Goal: Information Seeking & Learning: Learn about a topic

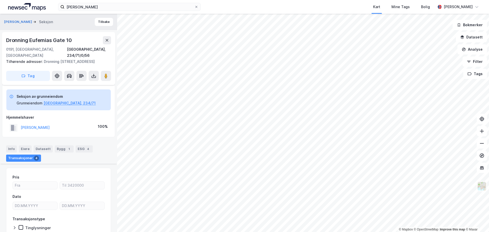
scroll to position [158, 0]
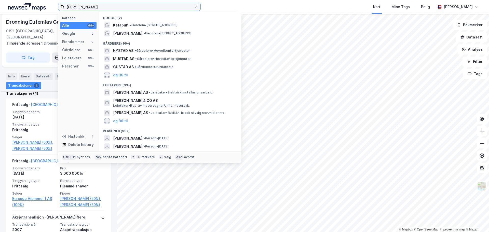
click at [96, 4] on input "[PERSON_NAME]" at bounding box center [129, 7] width 130 height 8
paste input "Morkamyra 4"
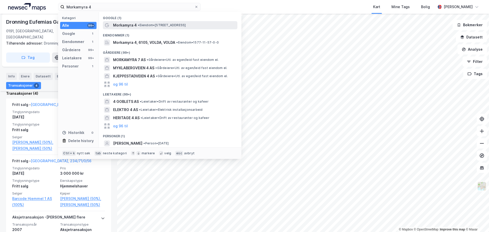
click at [162, 24] on span "• Eiendom • [STREET_ADDRESS]" at bounding box center [162, 25] width 48 height 4
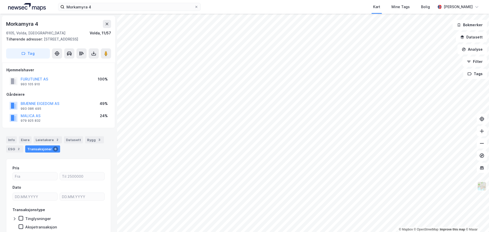
scroll to position [22, 0]
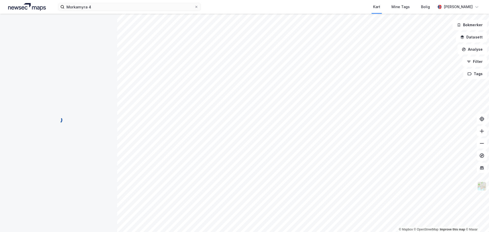
scroll to position [22, 0]
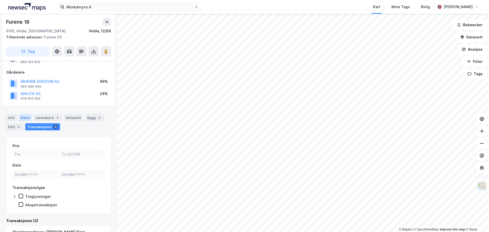
click at [19, 120] on div "Eiere" at bounding box center [25, 117] width 13 height 7
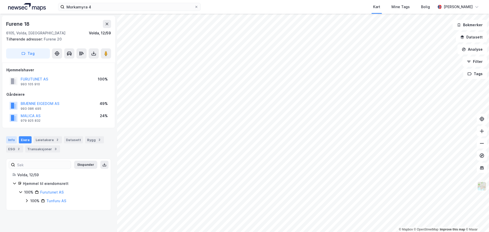
click at [14, 139] on div "Info" at bounding box center [11, 139] width 11 height 7
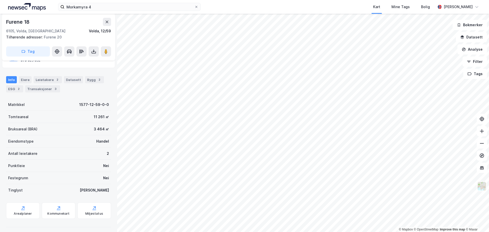
scroll to position [63, 0]
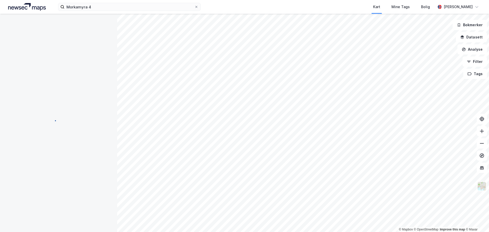
scroll to position [63, 0]
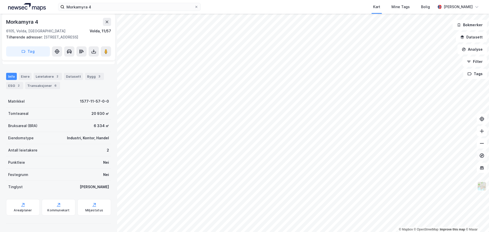
scroll to position [57, 0]
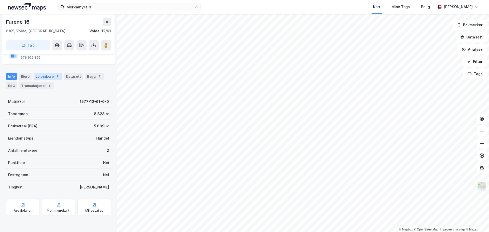
click at [47, 76] on div "Leietakere 2" at bounding box center [48, 76] width 28 height 7
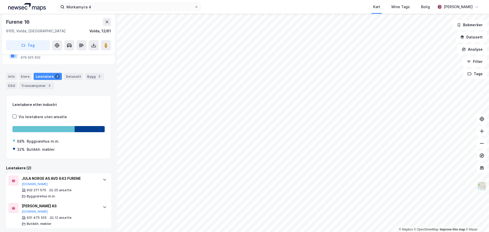
scroll to position [60, 0]
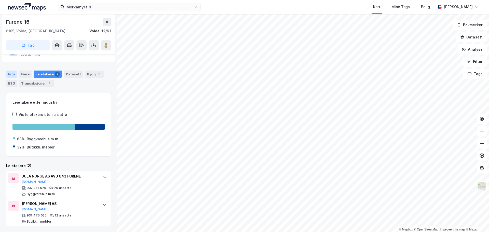
click at [12, 76] on div "Info" at bounding box center [11, 73] width 11 height 7
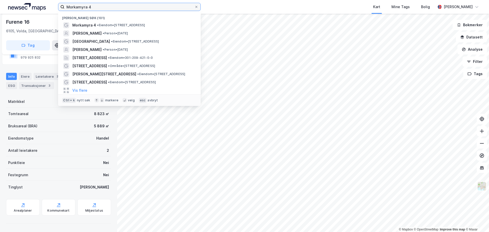
click at [145, 7] on input "Morkamyra 4" at bounding box center [129, 7] width 130 height 8
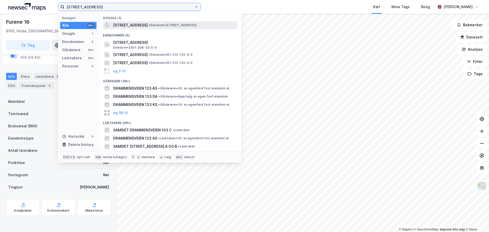
type input "drammensveien 103"
click at [161, 26] on span "• Eiendom • Drammensveien 103, 0273 Oslo" at bounding box center [173, 25] width 48 height 4
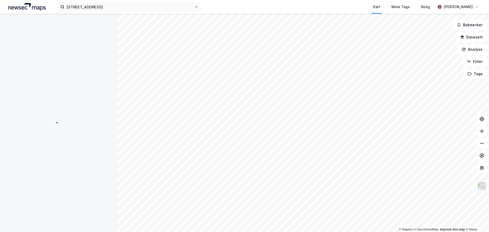
scroll to position [57, 0]
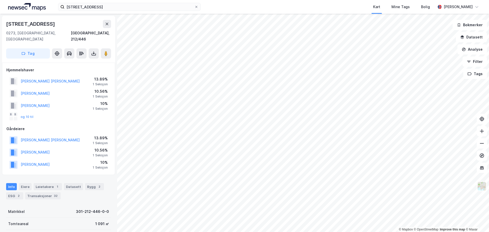
scroll to position [0, 0]
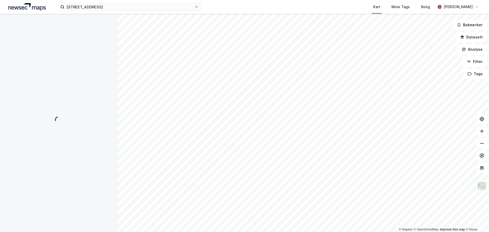
scroll to position [0, 0]
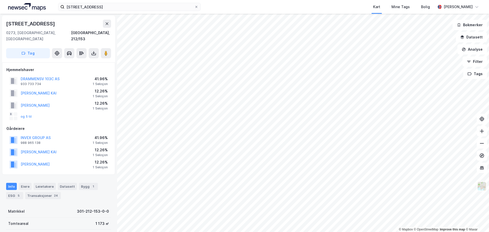
scroll to position [26, 0]
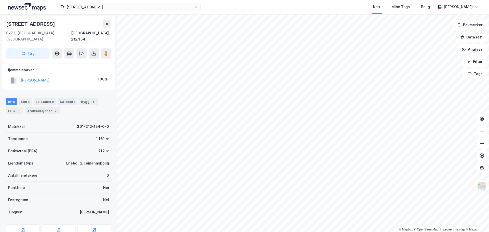
scroll to position [19, 0]
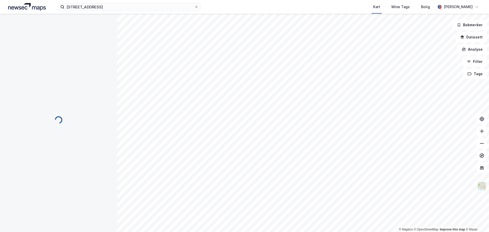
scroll to position [19, 0]
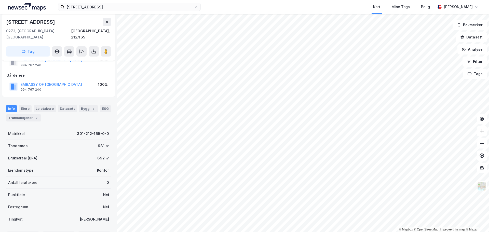
scroll to position [19, 0]
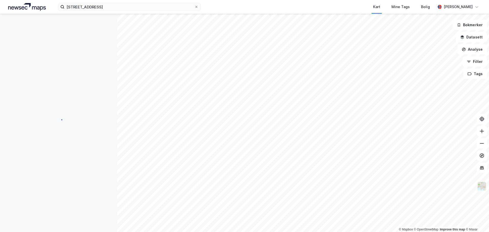
scroll to position [19, 0]
click at [95, 7] on input at bounding box center [132, 7] width 136 height 8
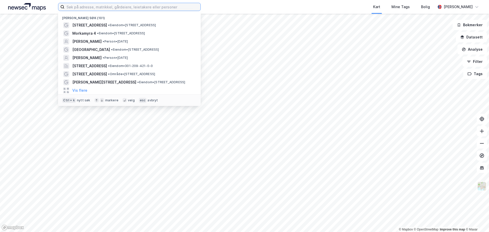
paste input "[STREET_ADDRESS]"
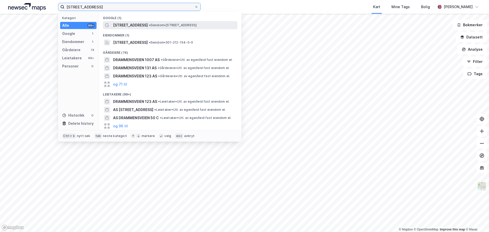
type input "[STREET_ADDRESS]"
click at [178, 24] on span "• Eiendom • [STREET_ADDRESS]" at bounding box center [173, 25] width 48 height 4
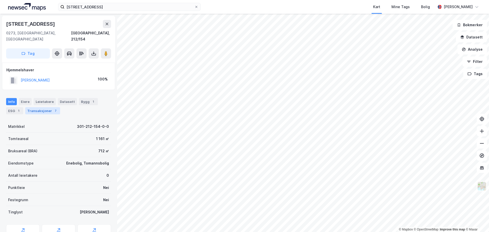
click at [42, 107] on div "Transaksjoner 7" at bounding box center [42, 110] width 35 height 7
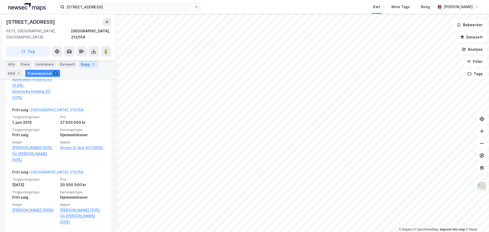
scroll to position [356, 0]
